Goal: Consume media (video, audio)

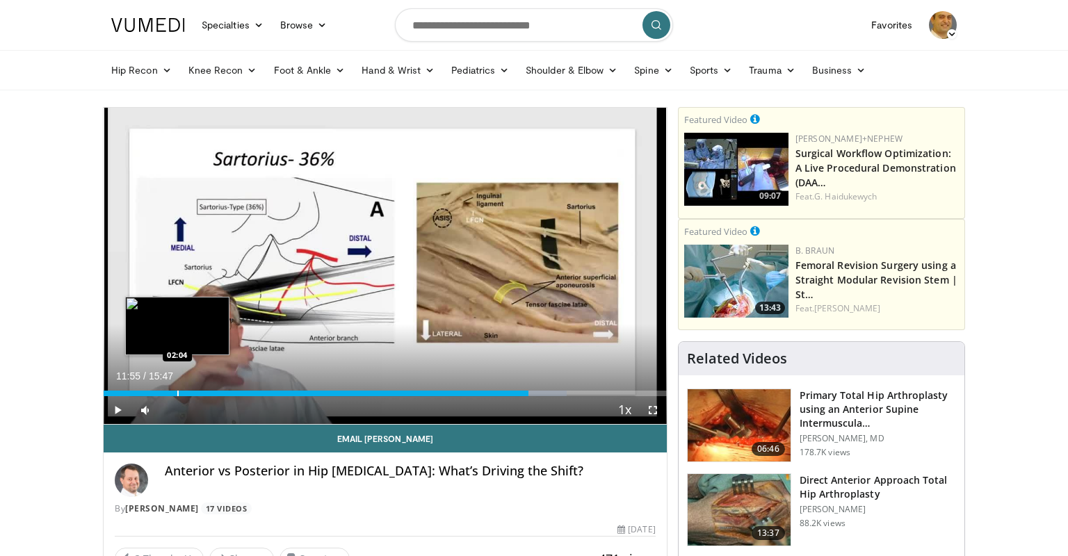
click at [177, 389] on div "Loaded : 82.31% 11:55 02:04" at bounding box center [385, 389] width 563 height 13
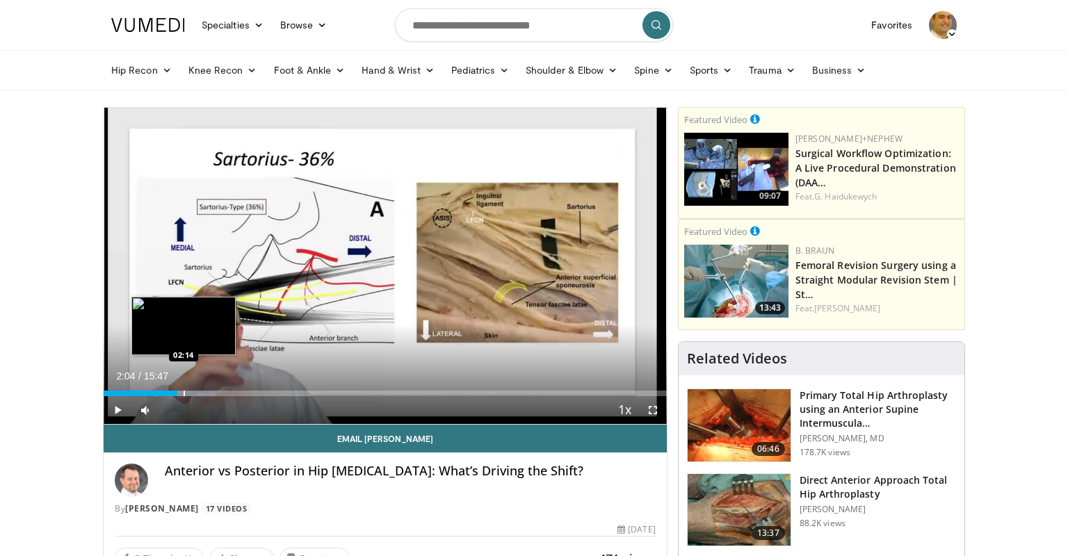
click at [184, 393] on div "Loaded : 19.88% 02:04 02:14" at bounding box center [385, 394] width 563 height 6
click at [193, 392] on div "Loaded : 19.88% 02:14 02:29" at bounding box center [385, 394] width 563 height 6
click at [204, 391] on div "Progress Bar" at bounding box center [202, 394] width 54 height 6
click at [211, 394] on div "Progress Bar" at bounding box center [211, 394] width 1 height 6
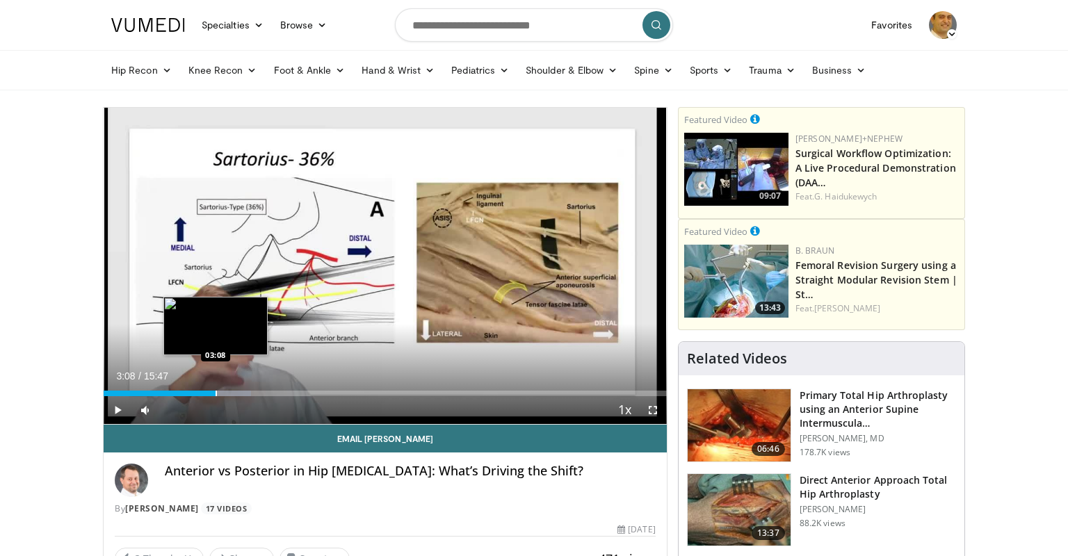
click at [215, 394] on div "Progress Bar" at bounding box center [215, 394] width 1 height 6
click at [211, 394] on div "Progress Bar" at bounding box center [211, 394] width 1 height 6
click at [205, 394] on div "Progress Bar" at bounding box center [205, 394] width 1 height 6
click at [198, 394] on div "Loaded : 26.38% 02:50 02:40" at bounding box center [385, 394] width 563 height 6
click at [194, 394] on div "Progress Bar" at bounding box center [194, 394] width 1 height 6
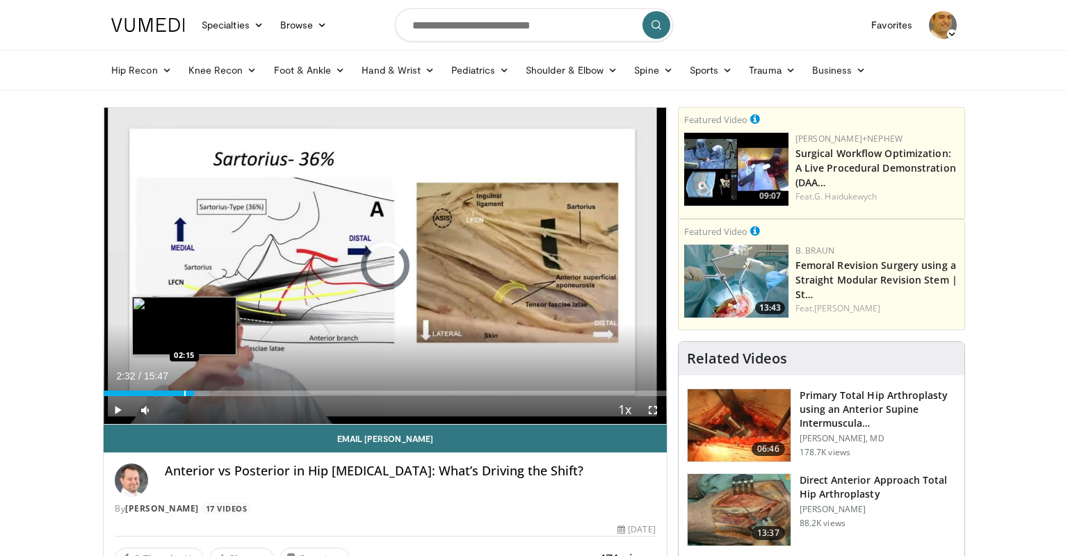
click at [184, 395] on div "Progress Bar" at bounding box center [184, 394] width 1 height 6
click at [190, 392] on div "Progress Bar" at bounding box center [189, 394] width 1 height 6
click at [197, 392] on div "Progress Bar" at bounding box center [197, 394] width 1 height 6
click at [193, 391] on div "Progress Bar" at bounding box center [193, 394] width 1 height 6
click at [187, 391] on div "Progress Bar" at bounding box center [187, 394] width 1 height 6
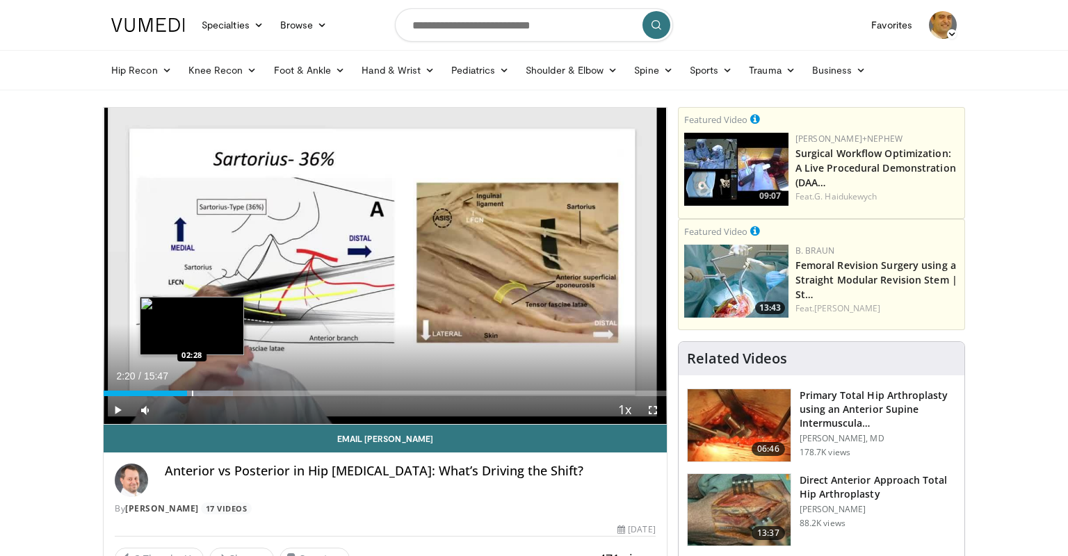
click at [193, 393] on div "Progress Bar" at bounding box center [207, 394] width 52 height 6
click at [202, 393] on div "Progress Bar" at bounding box center [207, 394] width 52 height 6
